Goal: Task Accomplishment & Management: Manage account settings

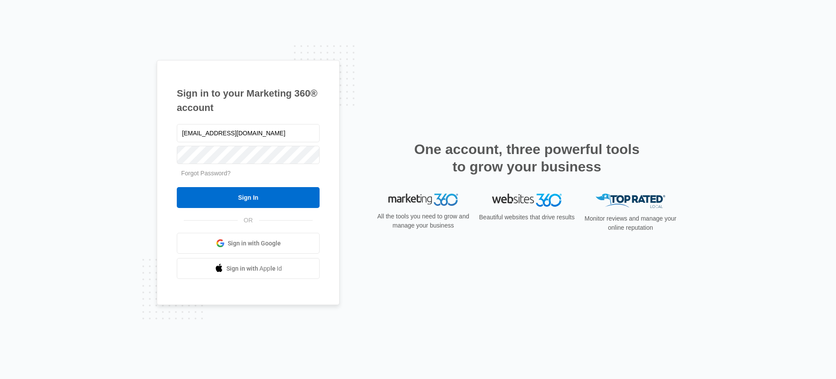
type input "[EMAIL_ADDRESS][DOMAIN_NAME]"
click at [177, 187] on input "Sign In" at bounding box center [248, 197] width 143 height 21
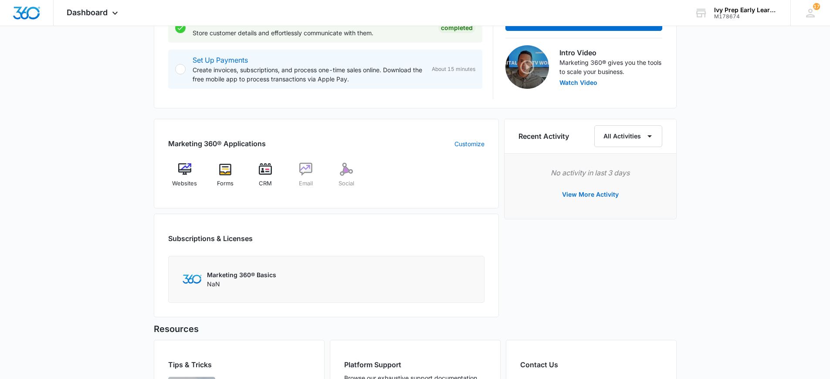
scroll to position [349, 0]
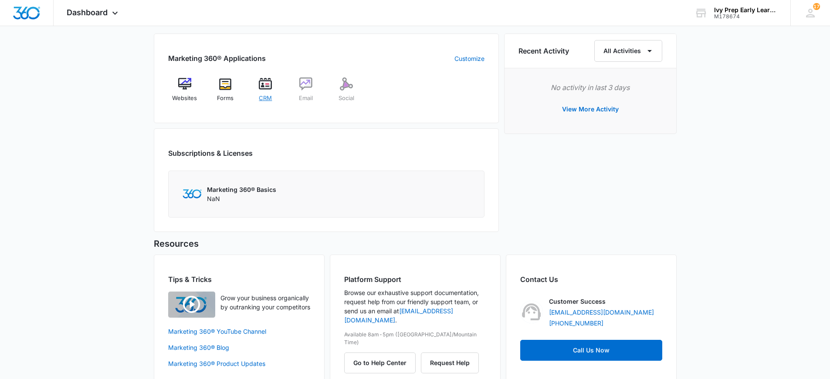
click at [261, 85] on img at bounding box center [265, 84] width 13 height 13
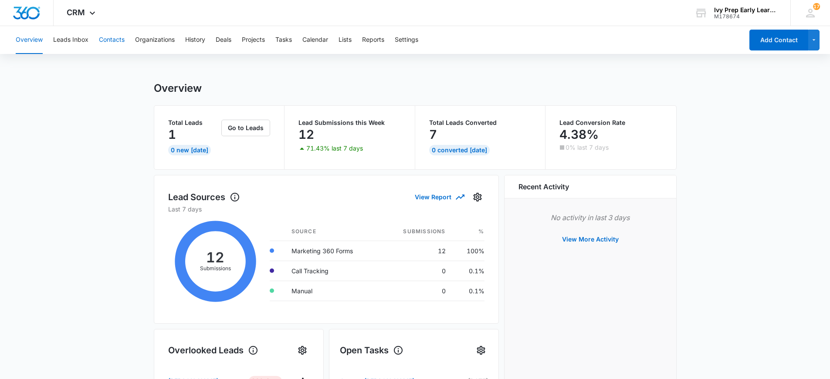
click at [119, 42] on button "Contacts" at bounding box center [112, 40] width 26 height 28
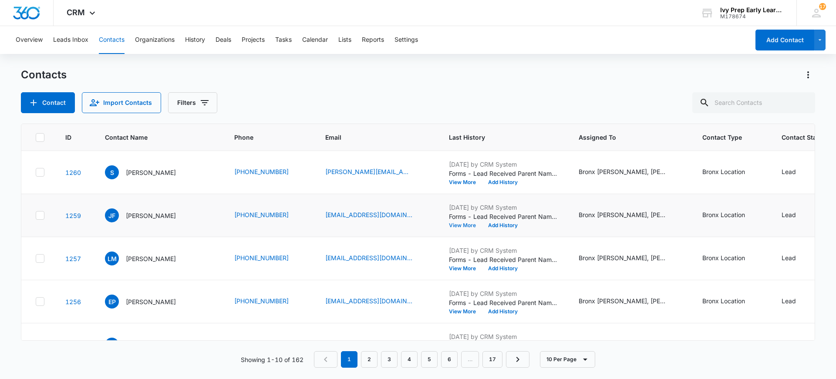
click at [453, 226] on button "View More" at bounding box center [465, 225] width 33 height 5
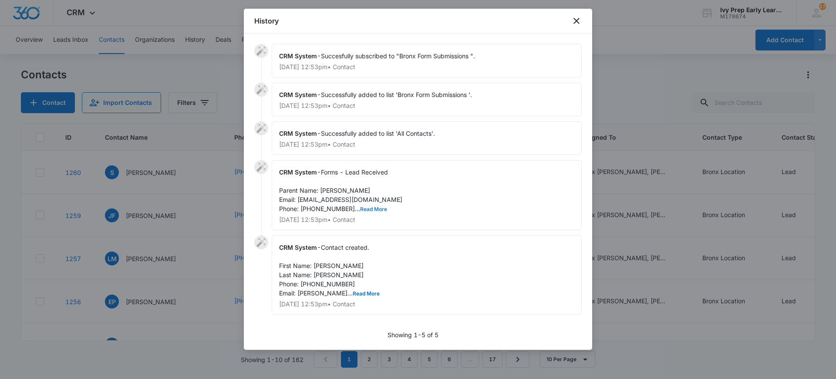
click at [360, 208] on button "Read More" at bounding box center [373, 209] width 27 height 5
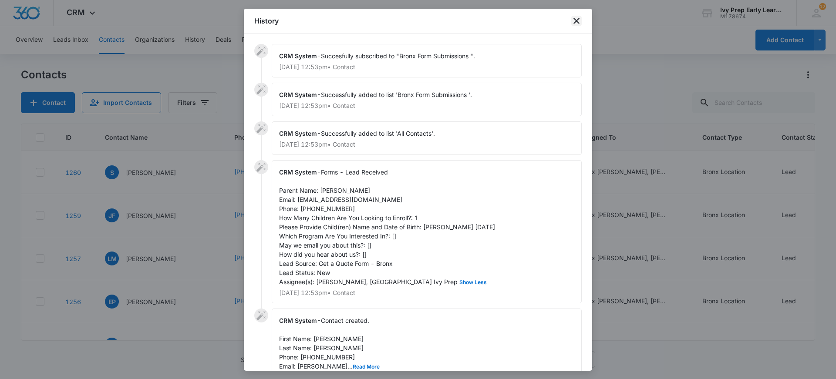
click at [571, 22] on div "History" at bounding box center [418, 21] width 349 height 25
click at [578, 21] on icon "close" at bounding box center [577, 21] width 10 height 10
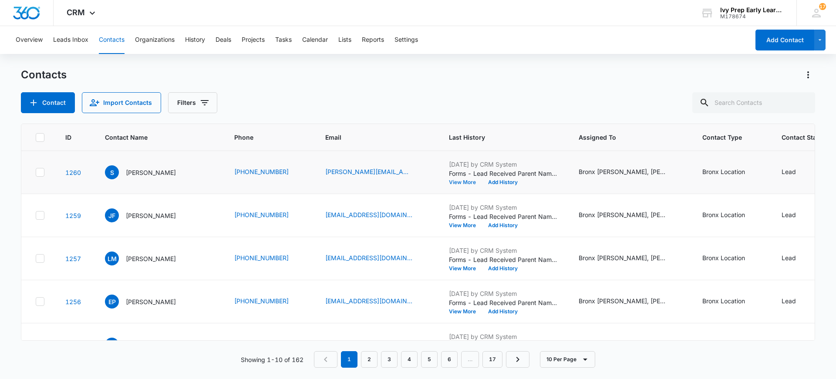
click at [449, 184] on button "View More" at bounding box center [465, 182] width 33 height 5
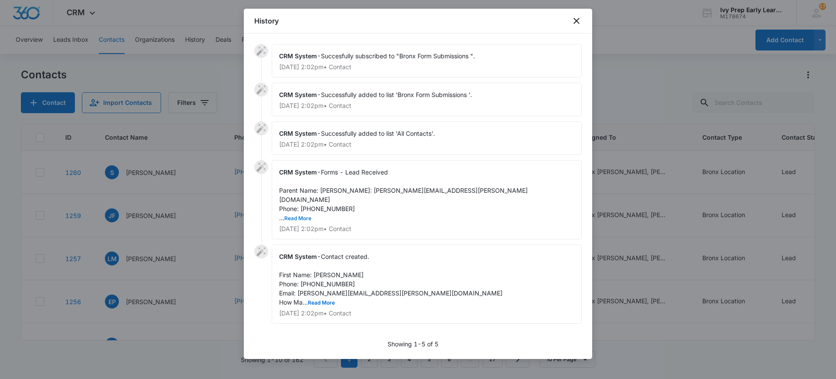
click at [304, 218] on button "Read More" at bounding box center [297, 218] width 27 height 5
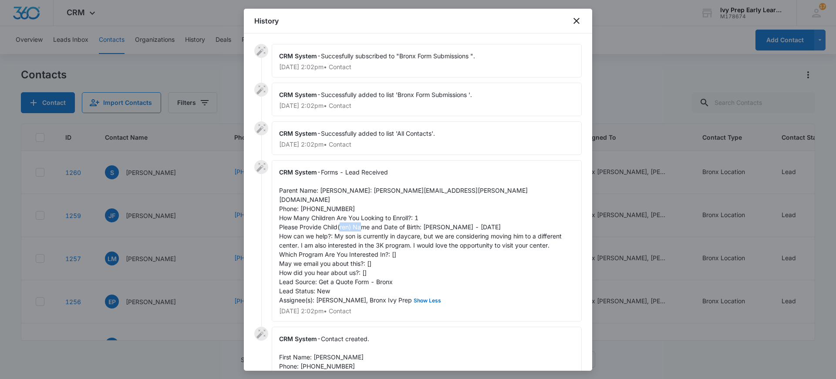
drag, startPoint x: 423, startPoint y: 227, endPoint x: 440, endPoint y: 227, distance: 17.4
click at [440, 227] on span "Forms - Lead Received Parent Name: [PERSON_NAME]: [PERSON_NAME][EMAIL_ADDRESS][…" at bounding box center [421, 236] width 284 height 135
copy span "[PERSON_NAME]"
